Goal: Task Accomplishment & Management: Use online tool/utility

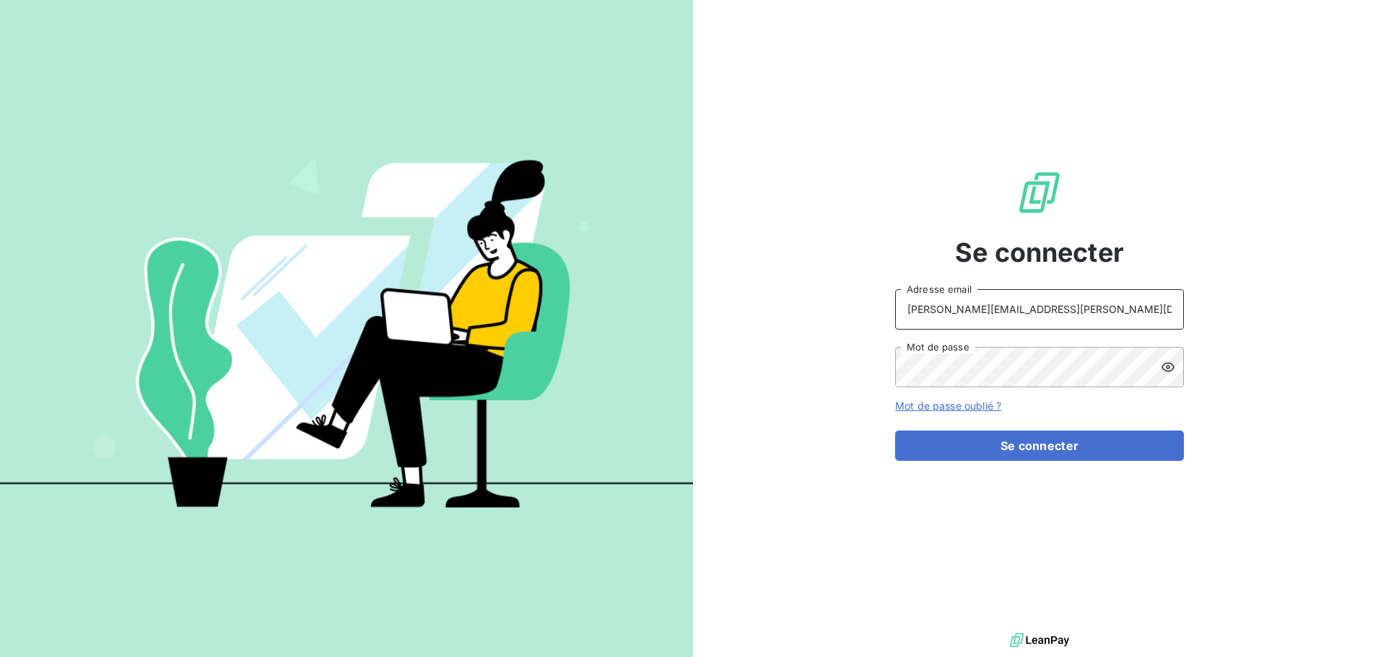
drag, startPoint x: 1103, startPoint y: 310, endPoint x: 1095, endPoint y: 326, distance: 17.4
click at [1103, 310] on input "[PERSON_NAME][EMAIL_ADDRESS][PERSON_NAME][DOMAIN_NAME]" at bounding box center [1039, 309] width 289 height 40
type input "[EMAIL_ADDRESS][PERSON_NAME][DOMAIN_NAME]"
click at [1007, 453] on button "Se connecter" at bounding box center [1039, 446] width 289 height 30
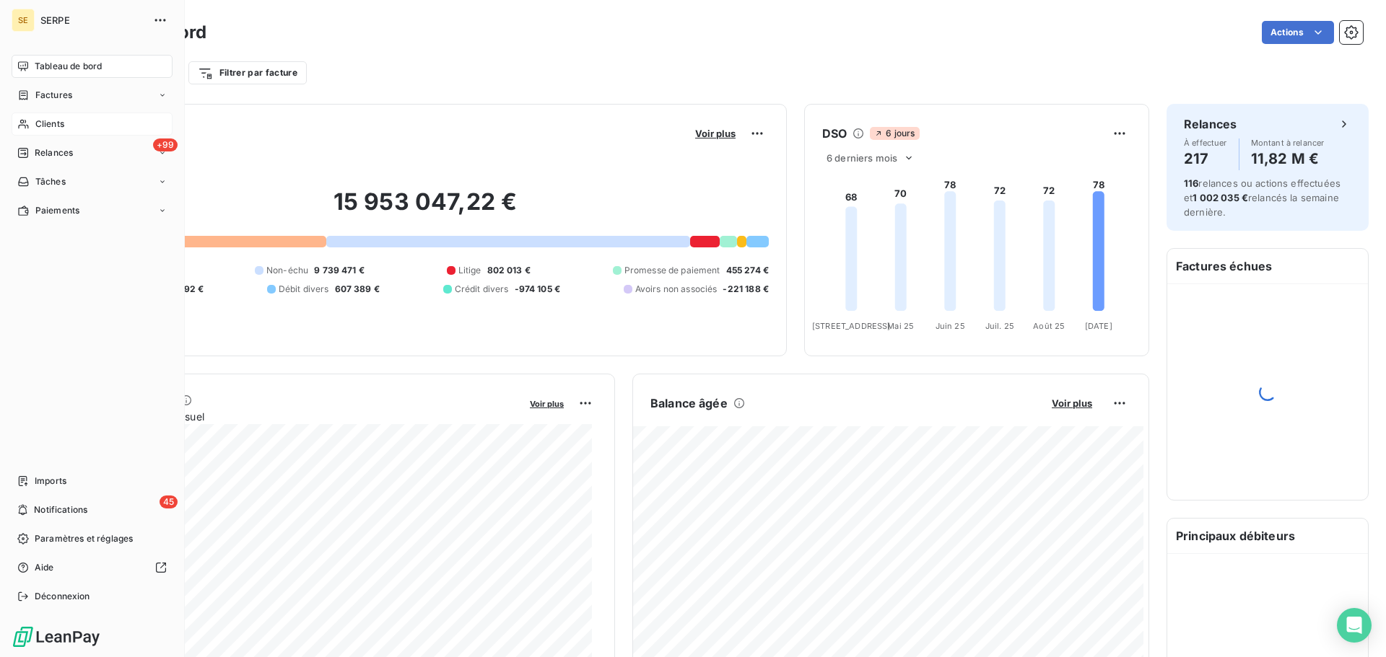
click at [57, 125] on span "Clients" at bounding box center [49, 124] width 29 height 13
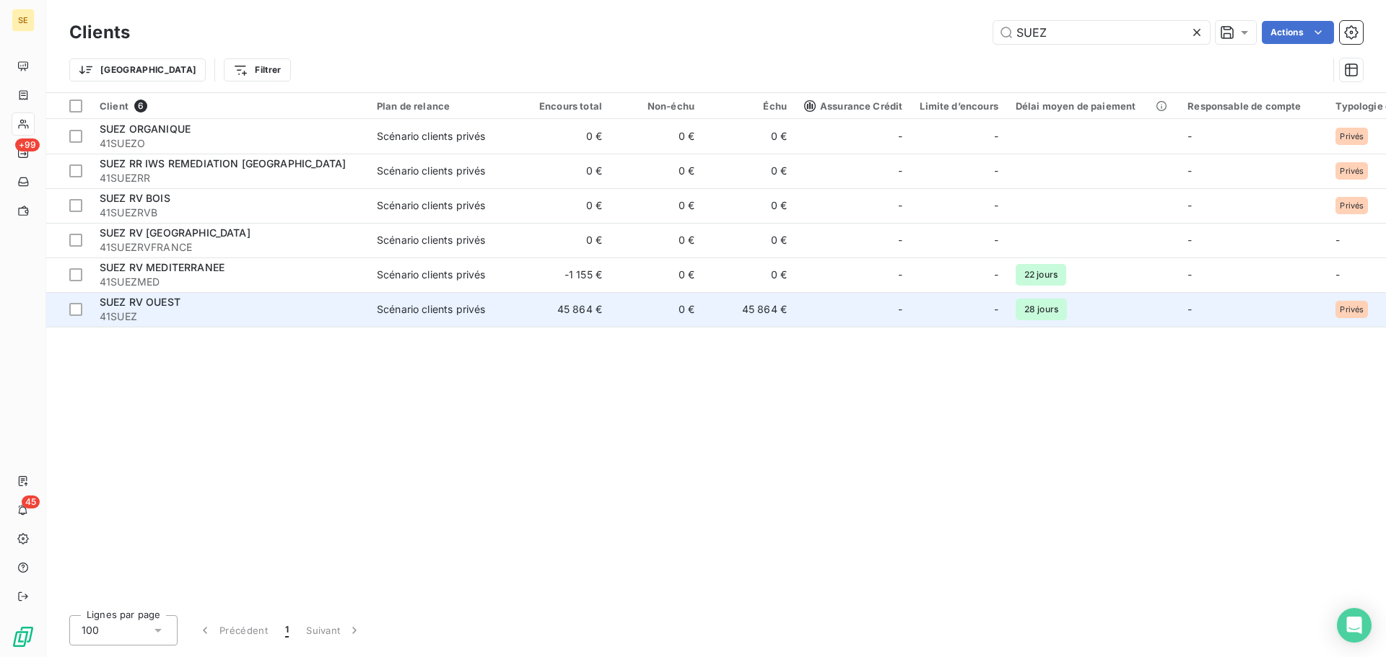
type input "SUEZ"
click at [144, 311] on span "41SUEZ" at bounding box center [230, 317] width 260 height 14
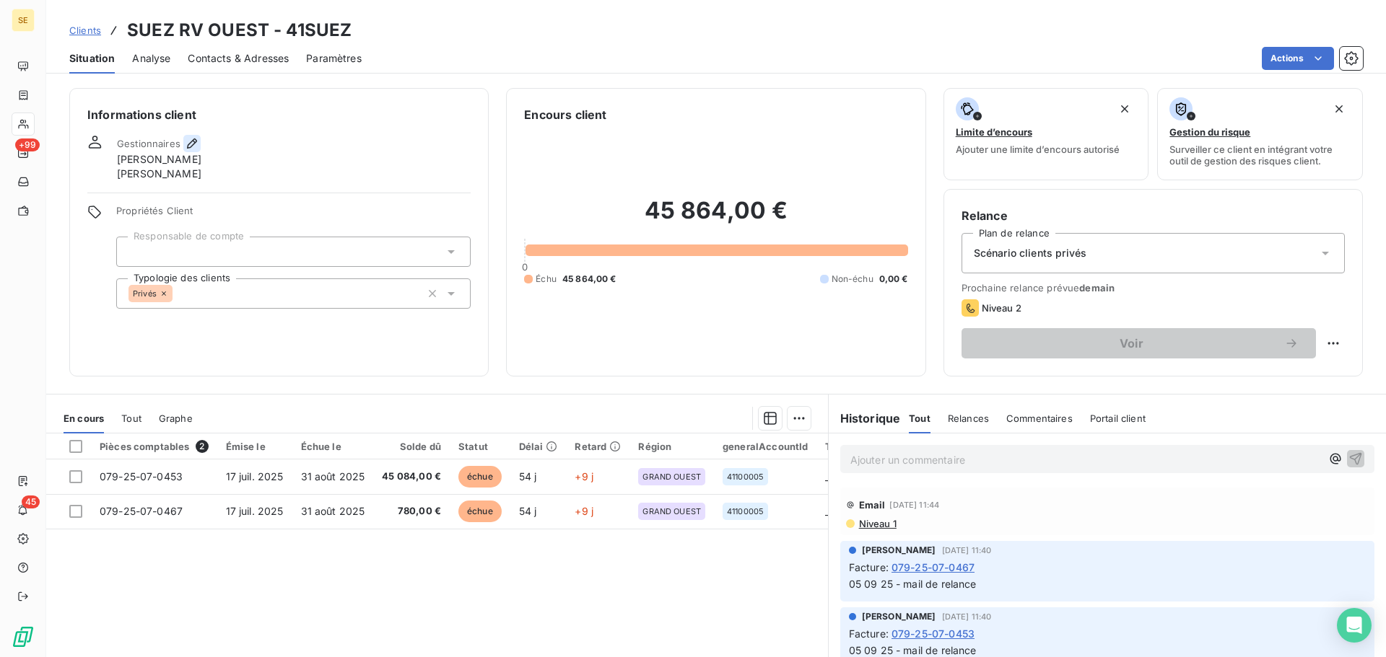
click at [191, 145] on icon "button" at bounding box center [192, 144] width 10 height 10
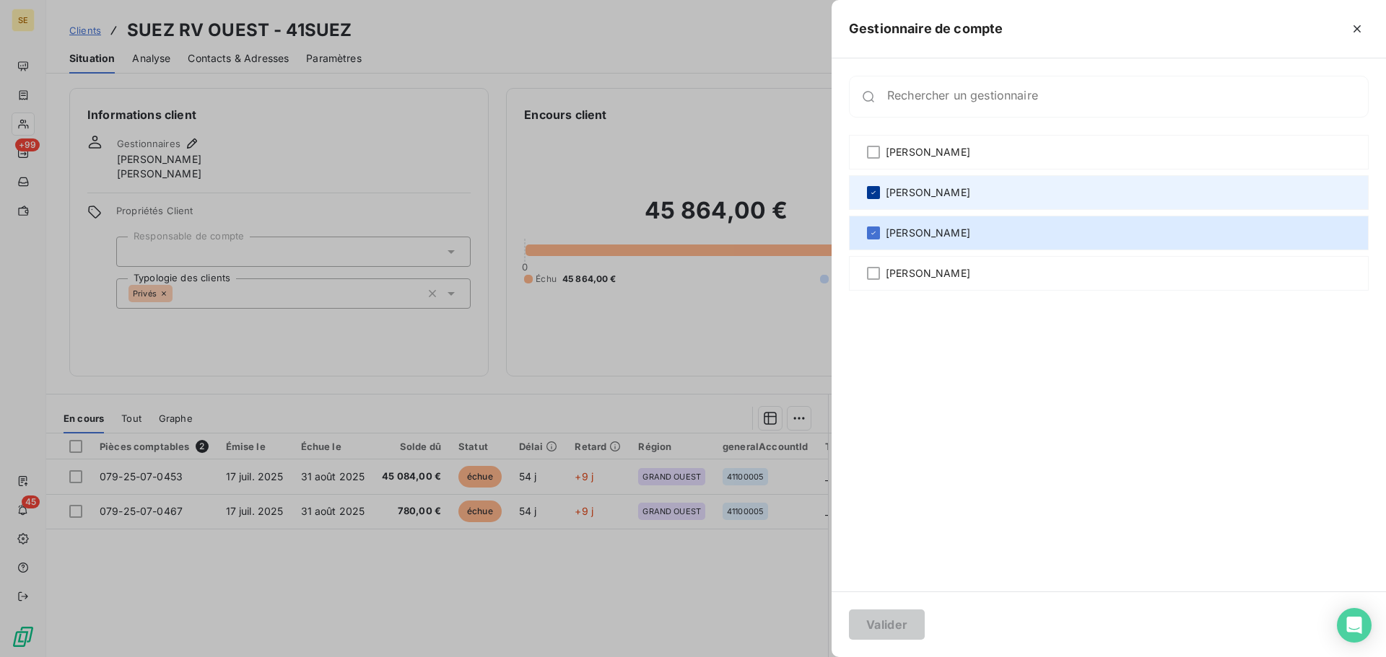
click at [867, 193] on div at bounding box center [873, 192] width 13 height 13
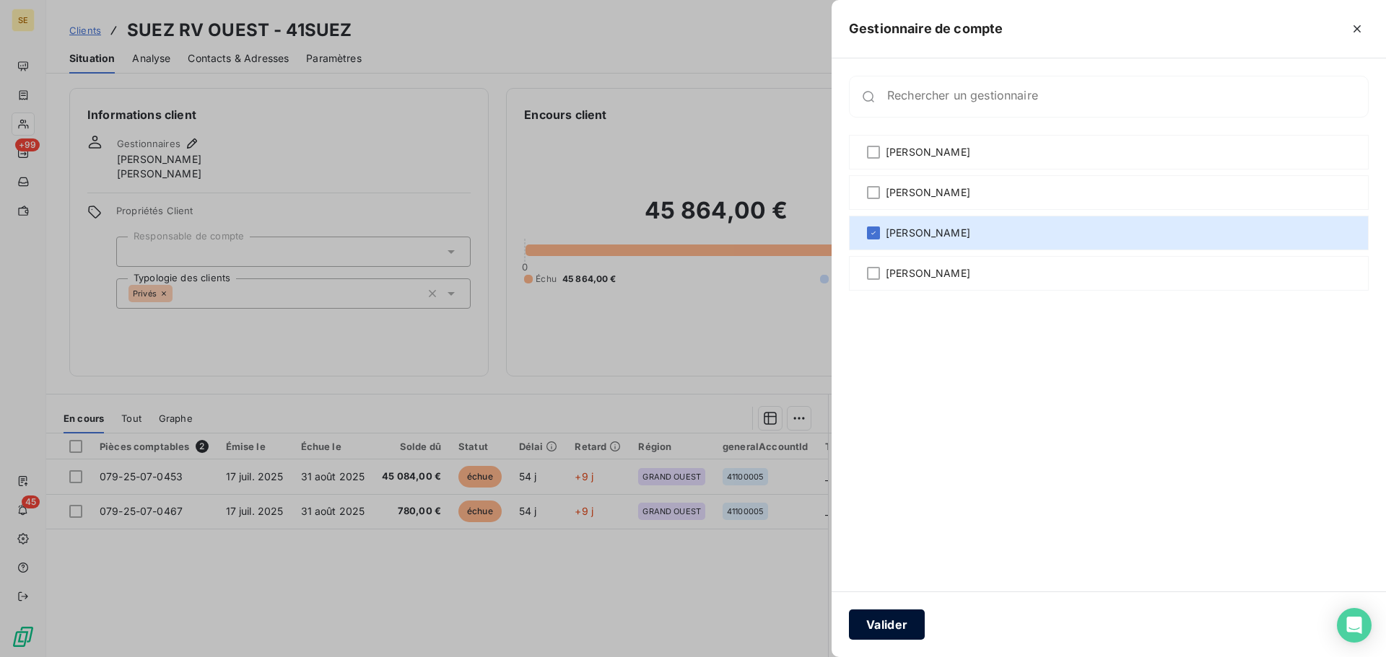
click at [889, 621] on button "Valider" at bounding box center [887, 625] width 76 height 30
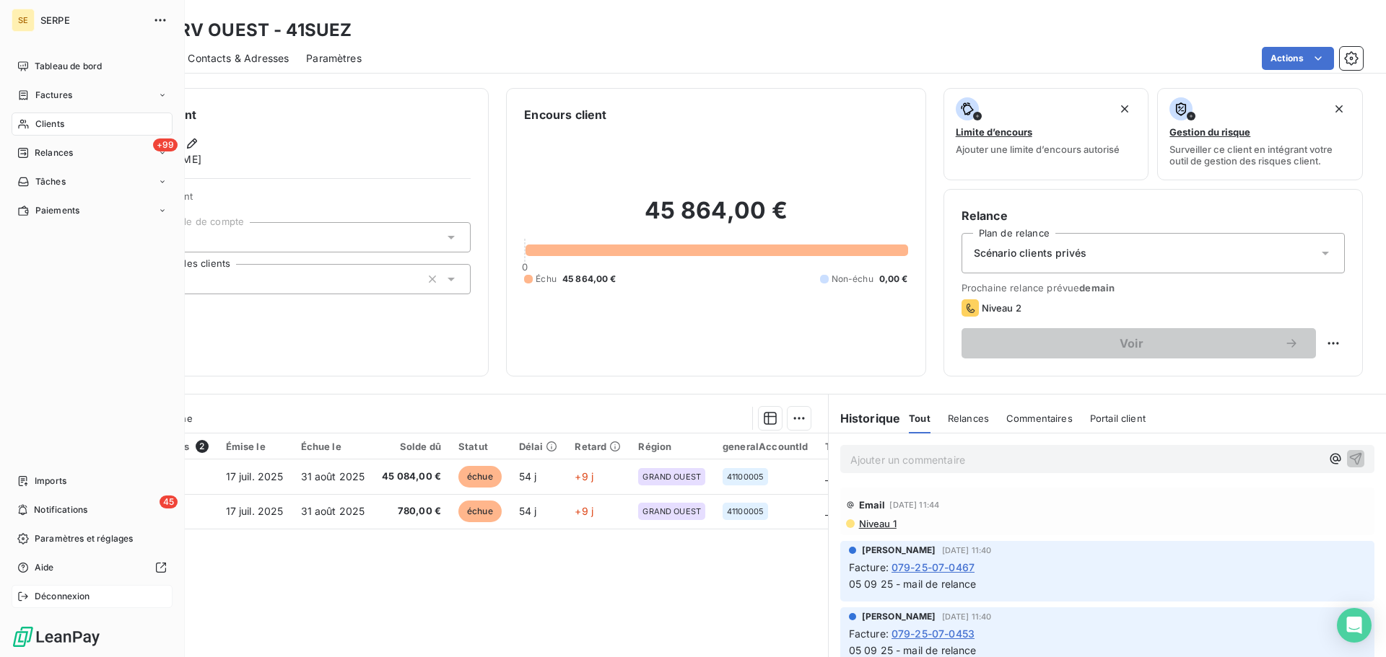
drag, startPoint x: 56, startPoint y: 598, endPoint x: 69, endPoint y: 594, distance: 13.5
click at [56, 598] on span "Déconnexion" at bounding box center [63, 596] width 56 height 13
